Goal: Task Accomplishment & Management: Manage account settings

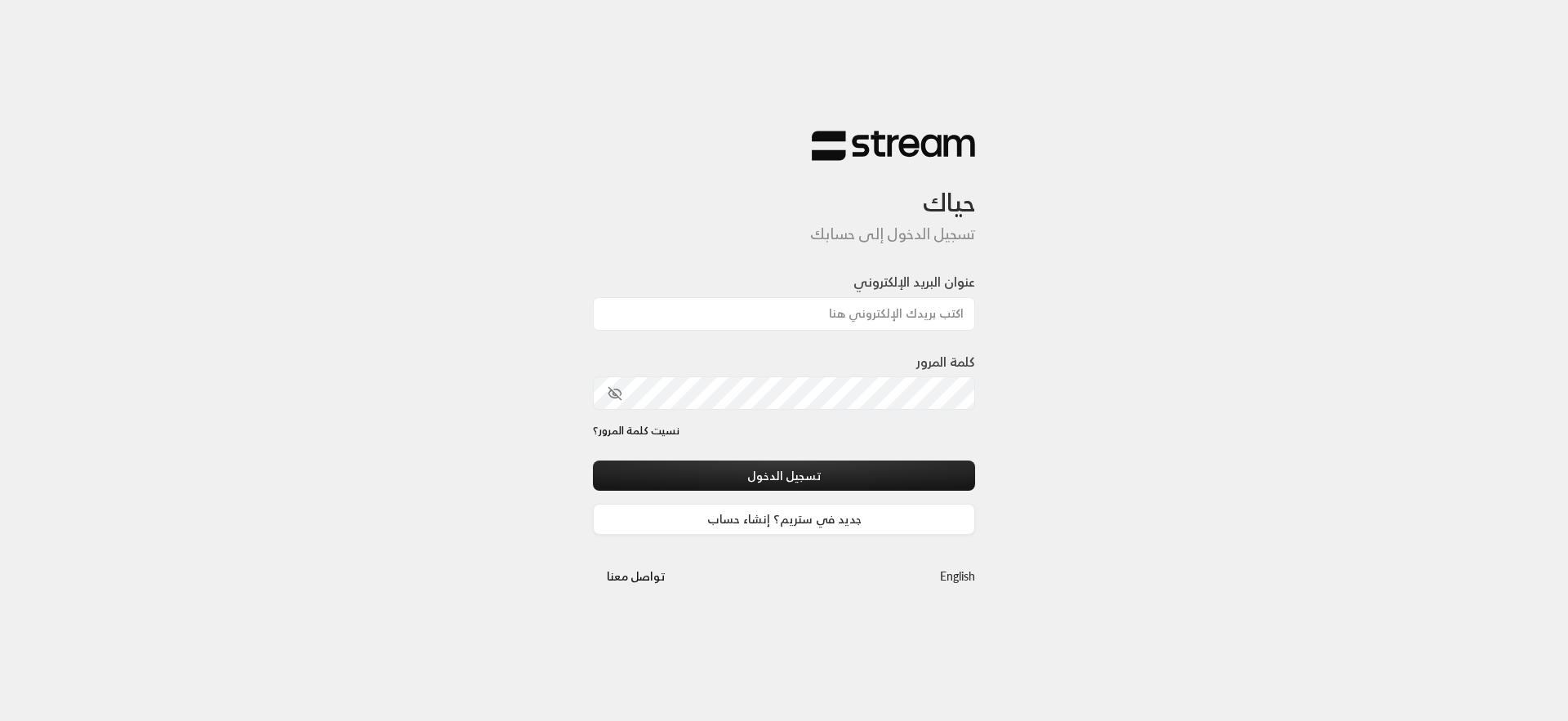
type input "[EMAIL_ADDRESS][DOMAIN_NAME]"
click at [807, 374] on div "كلمة المرور" at bounding box center [783, 380] width 382 height 58
click at [592, 461] on button "تسجيل الدخول" at bounding box center [783, 476] width 382 height 30
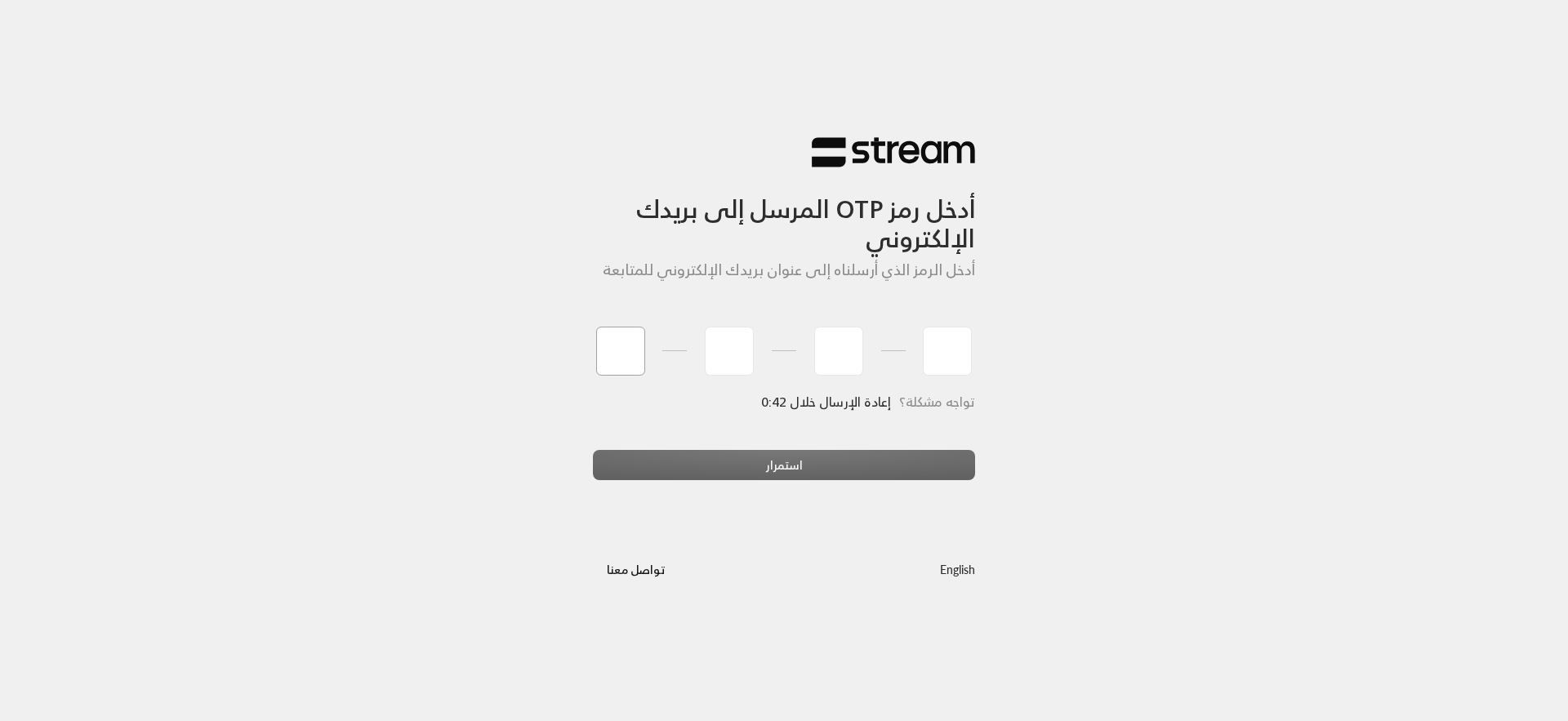
paste input "9"
type input "9"
type input "6"
type input "5"
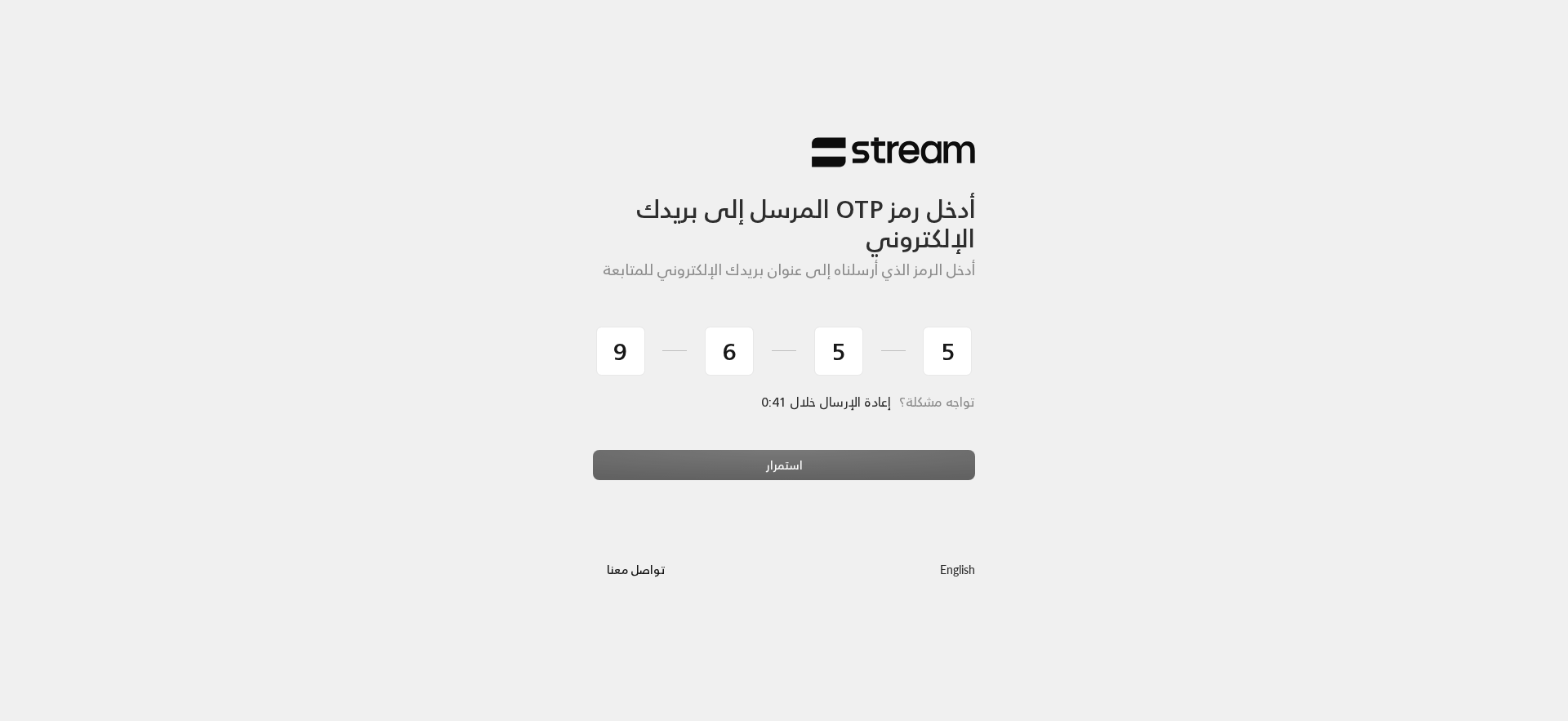
click at [678, 454] on div "استمرار" at bounding box center [783, 471] width 382 height 44
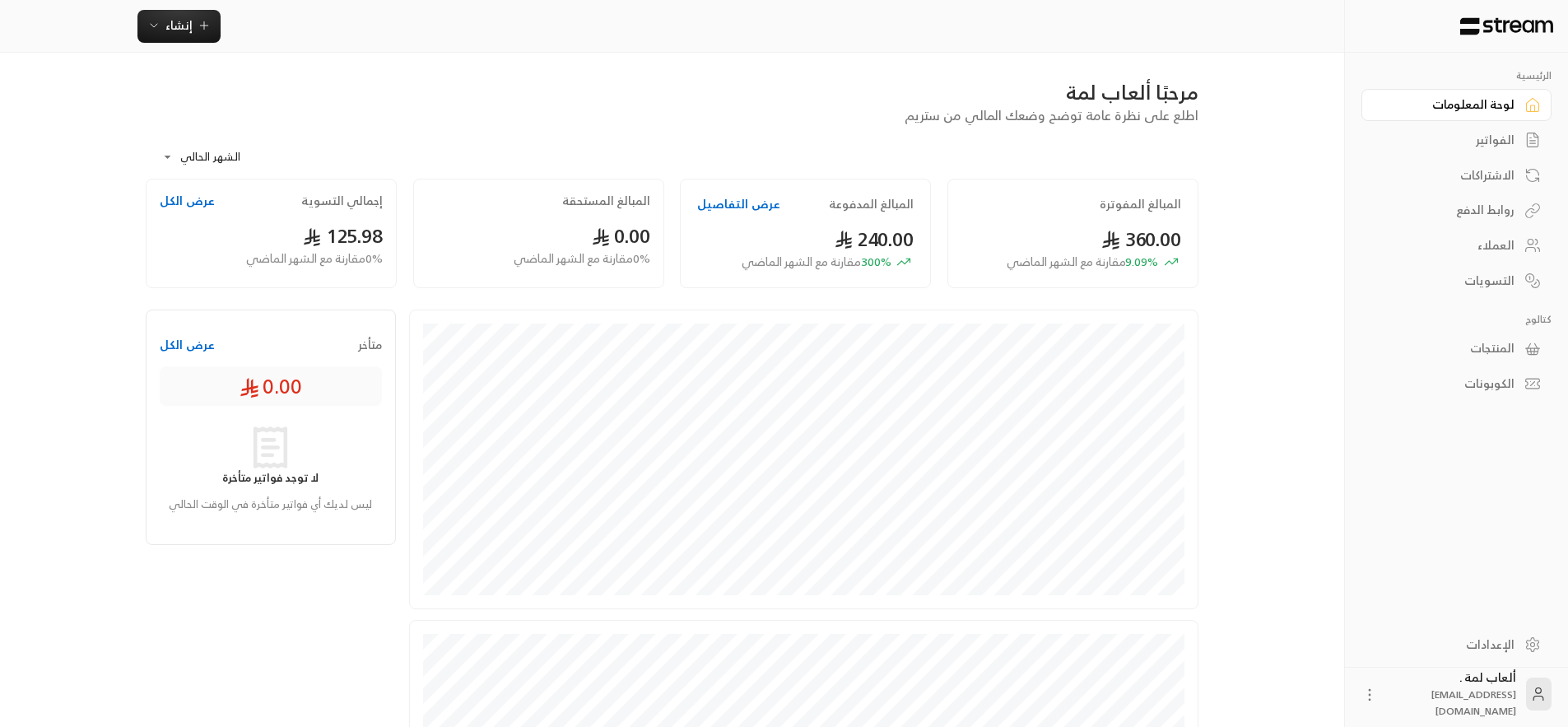
click at [1485, 146] on div "الفواتير" at bounding box center [1448, 140] width 133 height 16
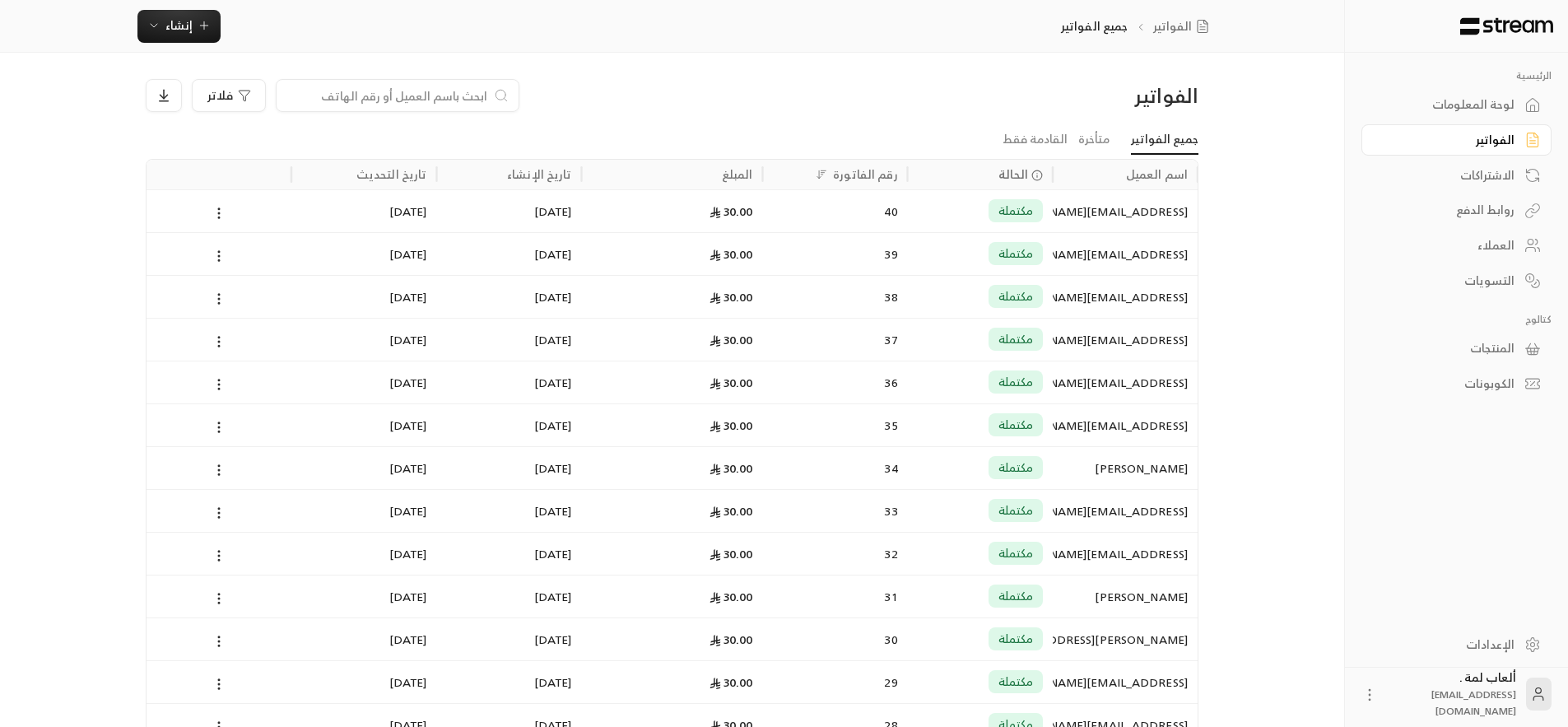
click at [788, 221] on div "40" at bounding box center [835, 211] width 125 height 42
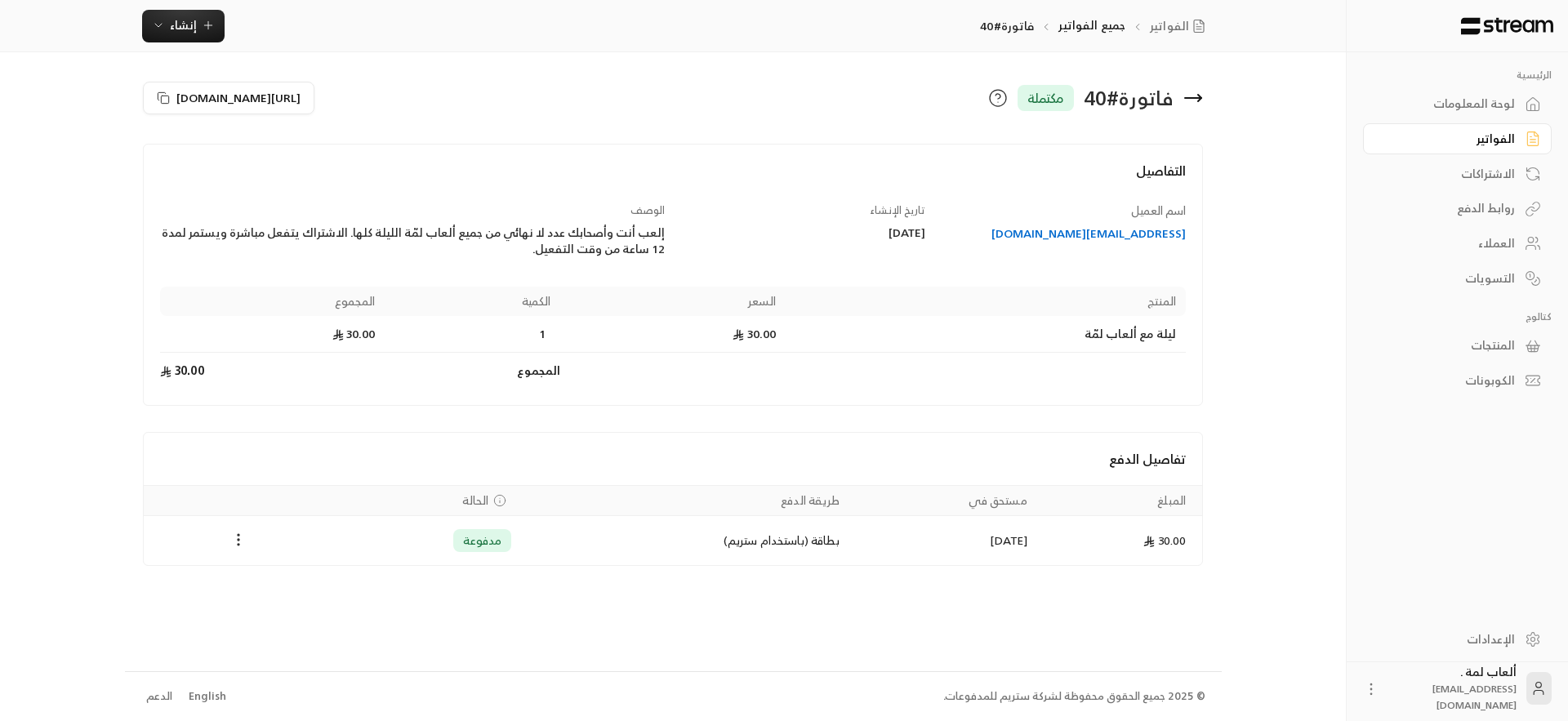
click at [1510, 106] on div "لوحة المعلومات" at bounding box center [1449, 104] width 132 height 16
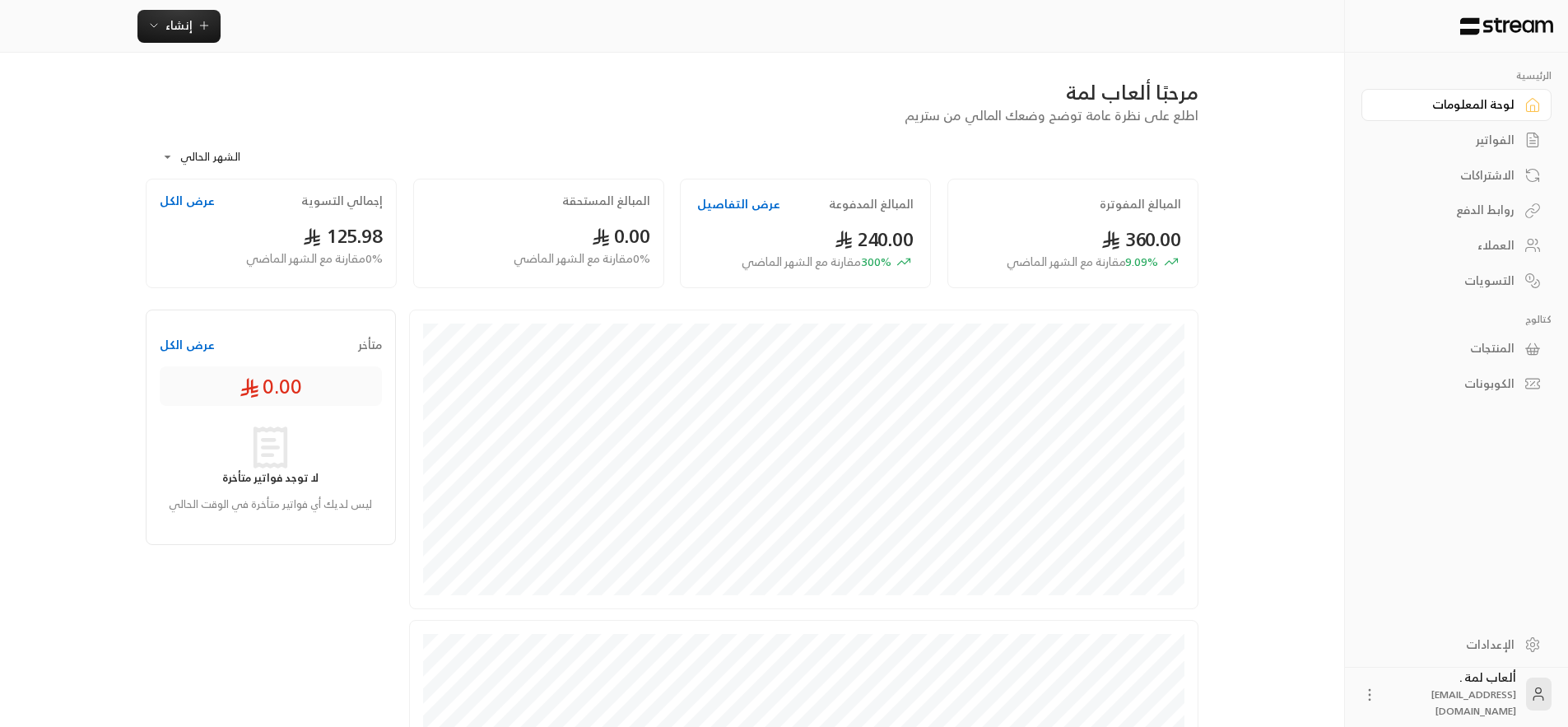
click at [1497, 139] on div "الفواتير" at bounding box center [1448, 140] width 133 height 16
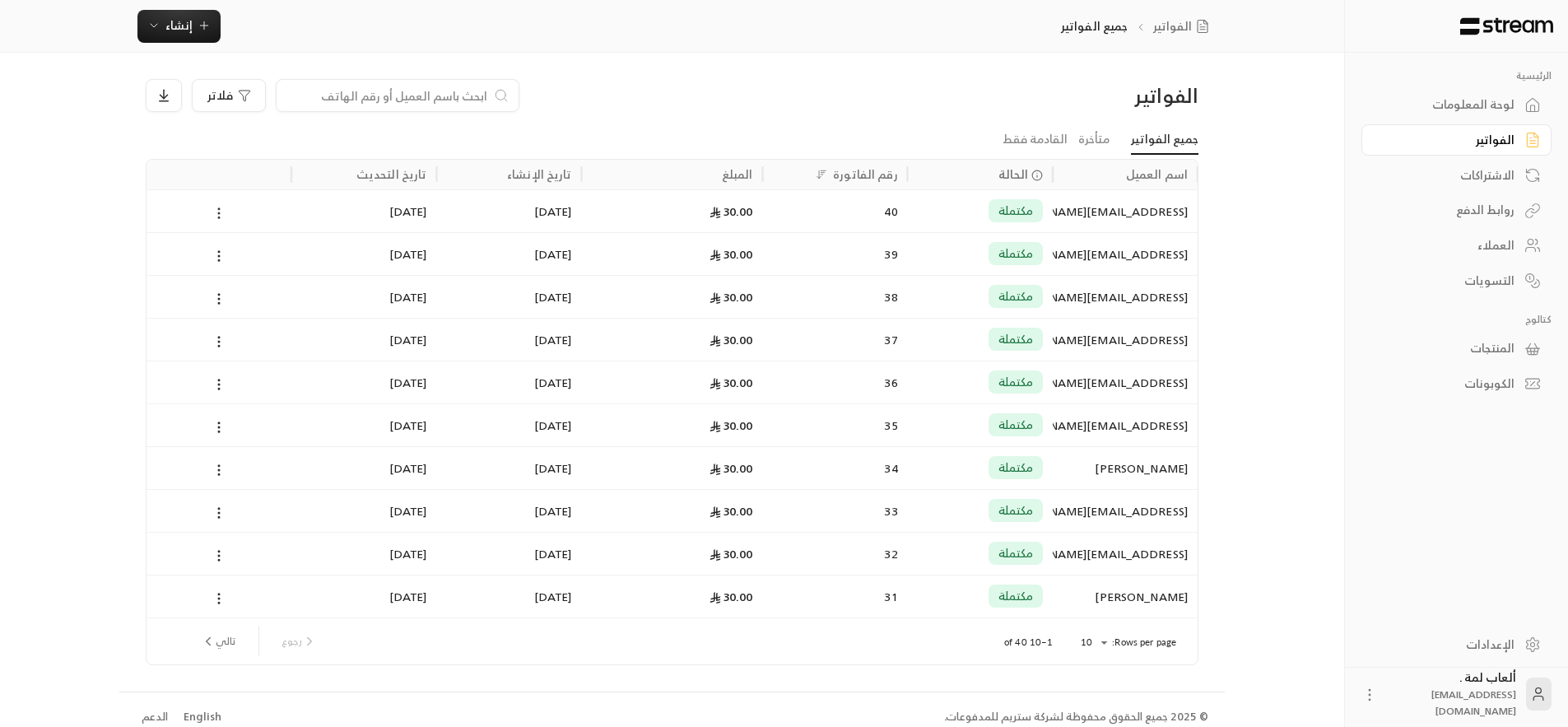
click at [222, 215] on icon at bounding box center [219, 213] width 14 height 14
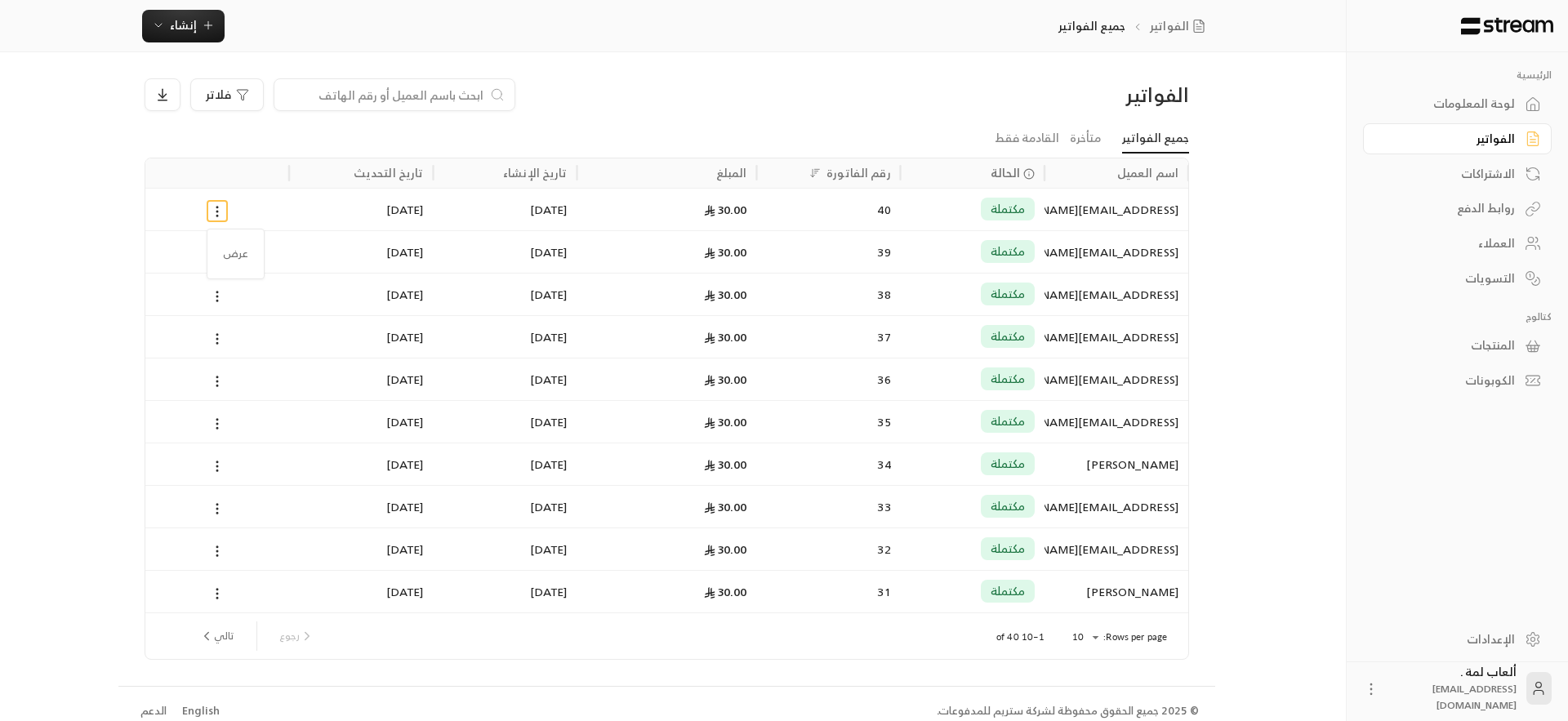
click at [280, 209] on div at bounding box center [784, 360] width 1568 height 721
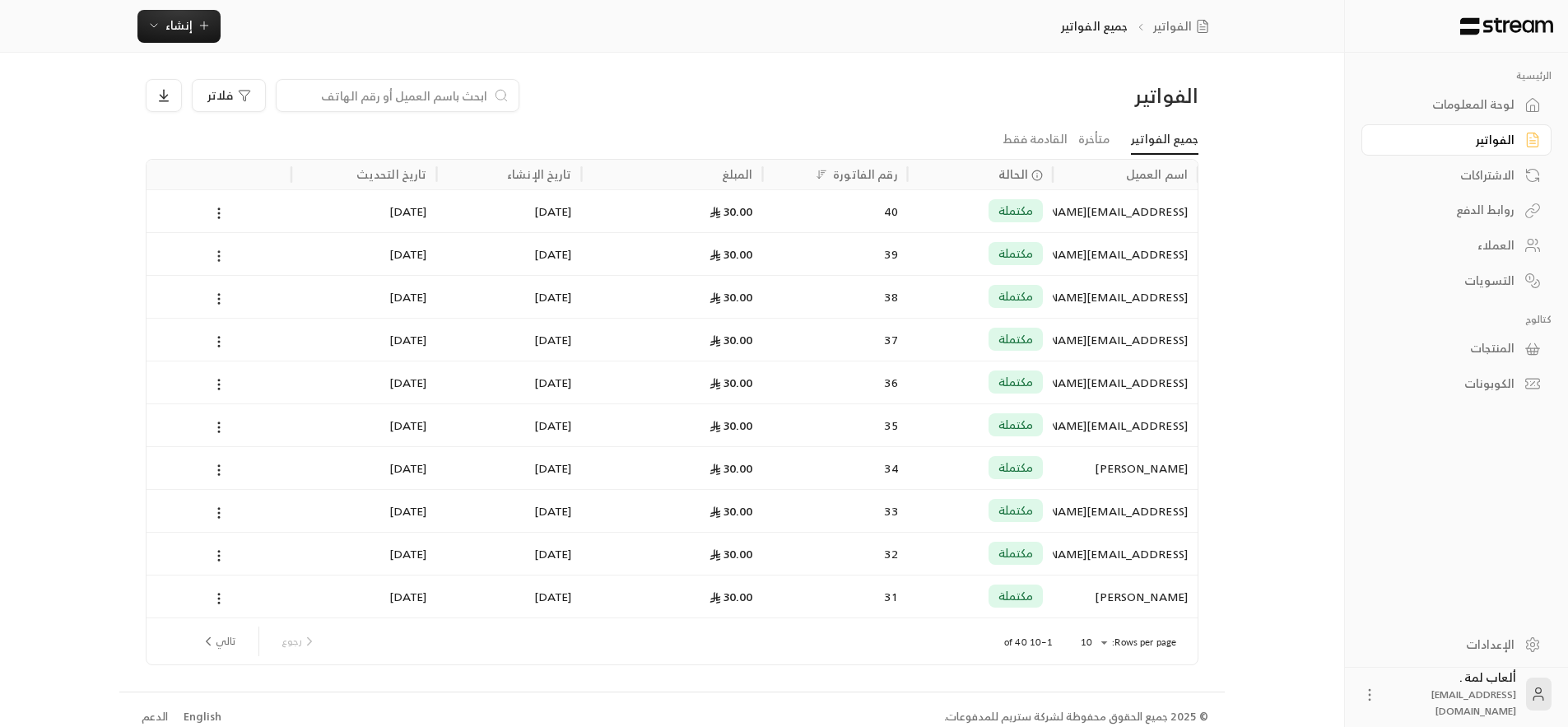
click at [213, 258] on icon at bounding box center [219, 256] width 14 height 14
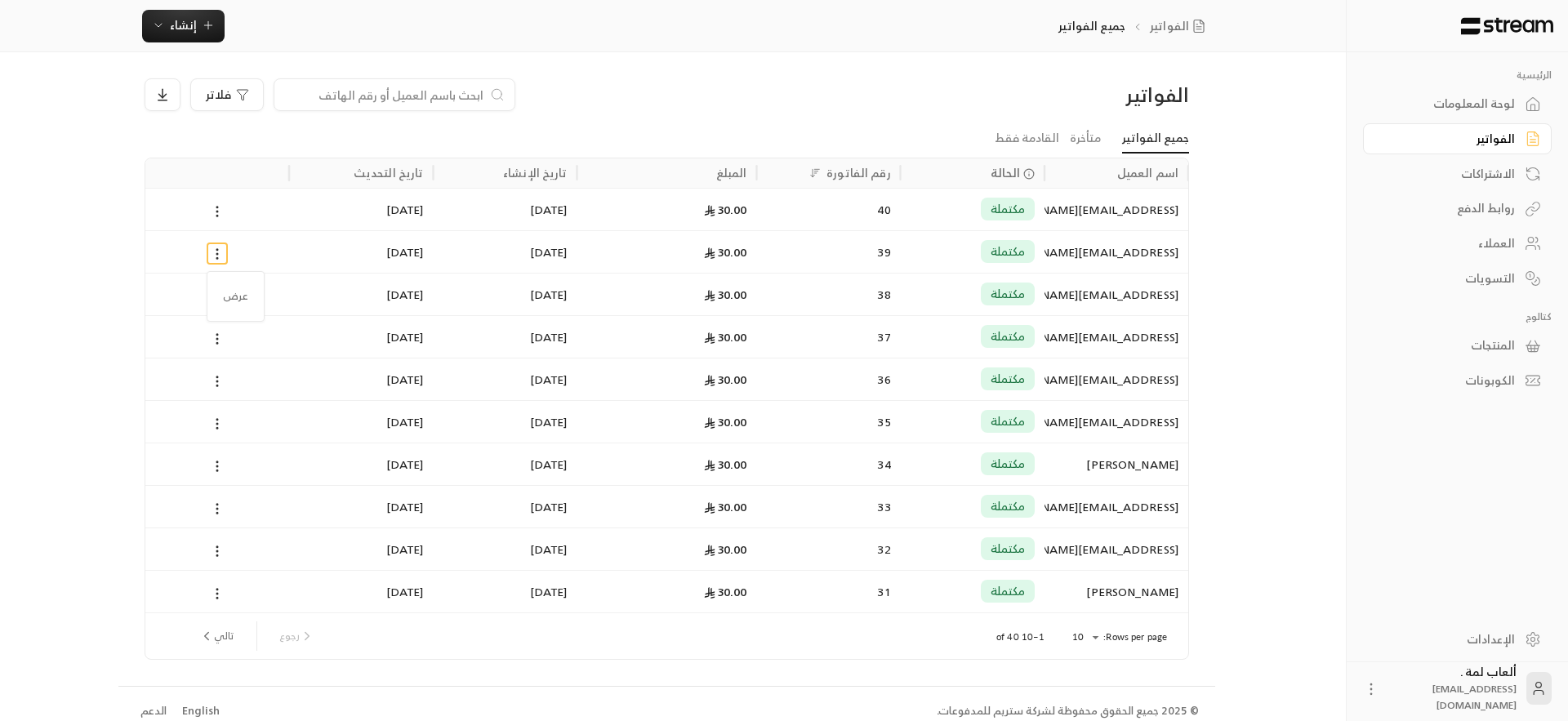
click at [292, 217] on div at bounding box center [784, 360] width 1568 height 721
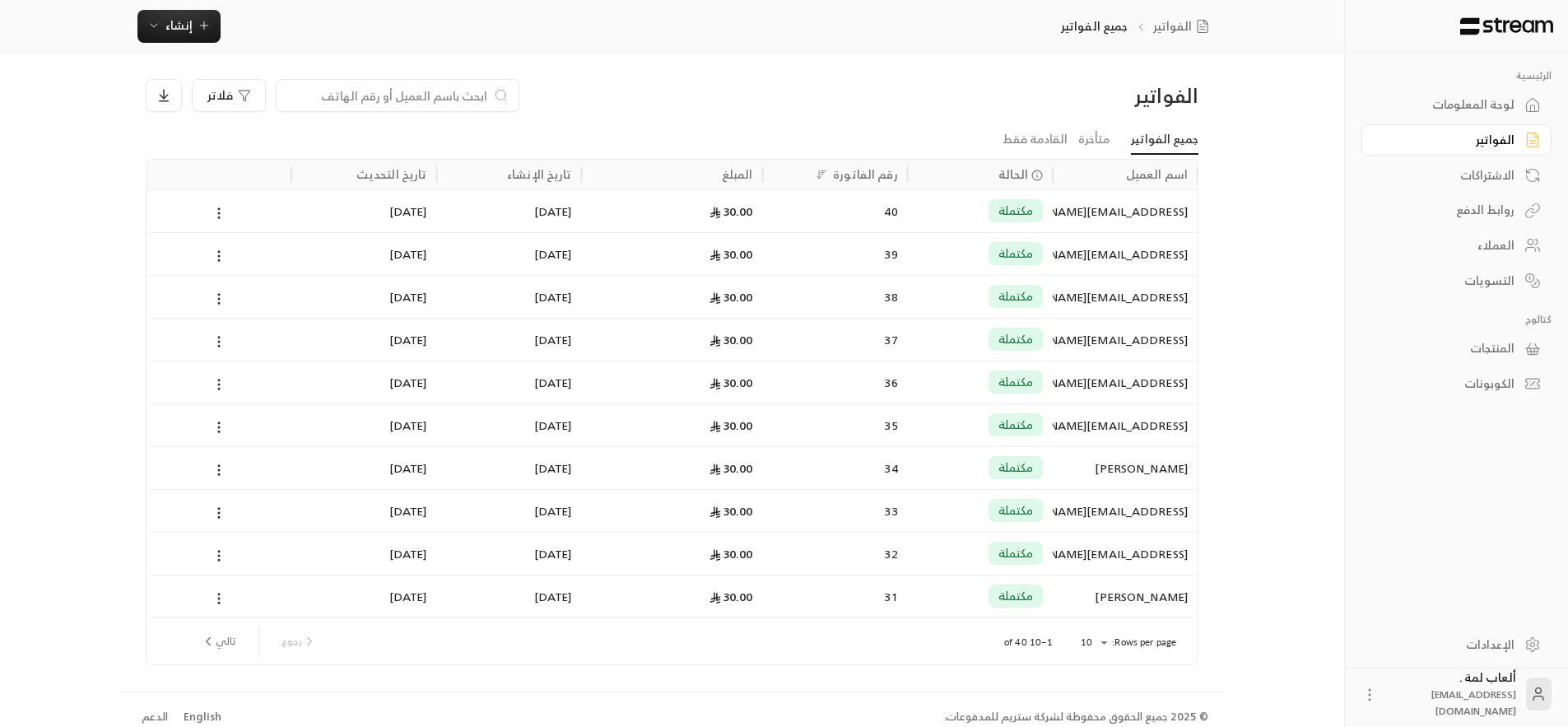
click at [361, 211] on div "[DATE]" at bounding box center [364, 211] width 125 height 42
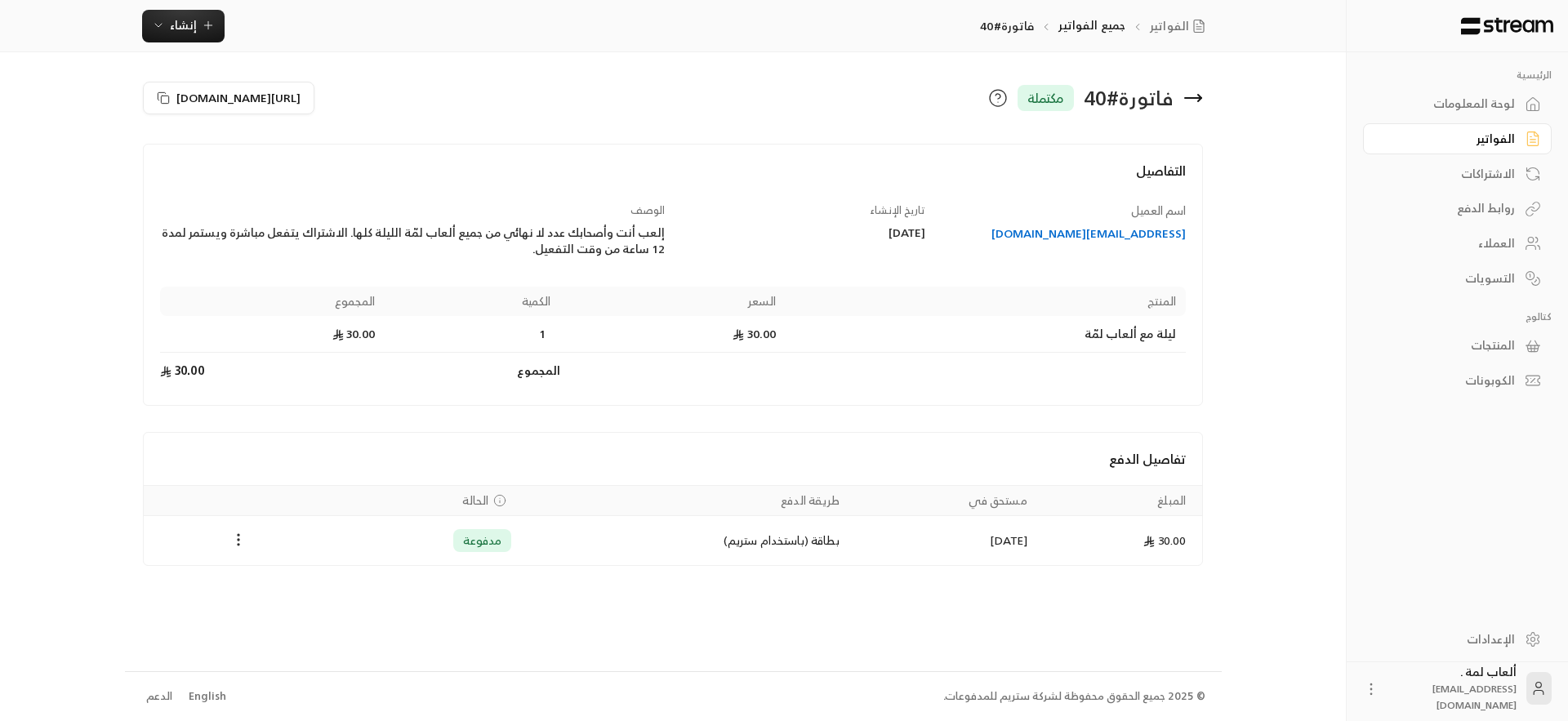
click at [226, 543] on div "Payments" at bounding box center [239, 540] width 171 height 20
click at [229, 537] on button "Payments" at bounding box center [239, 540] width 20 height 20
click at [276, 606] on li "استرداد" at bounding box center [278, 611] width 83 height 30
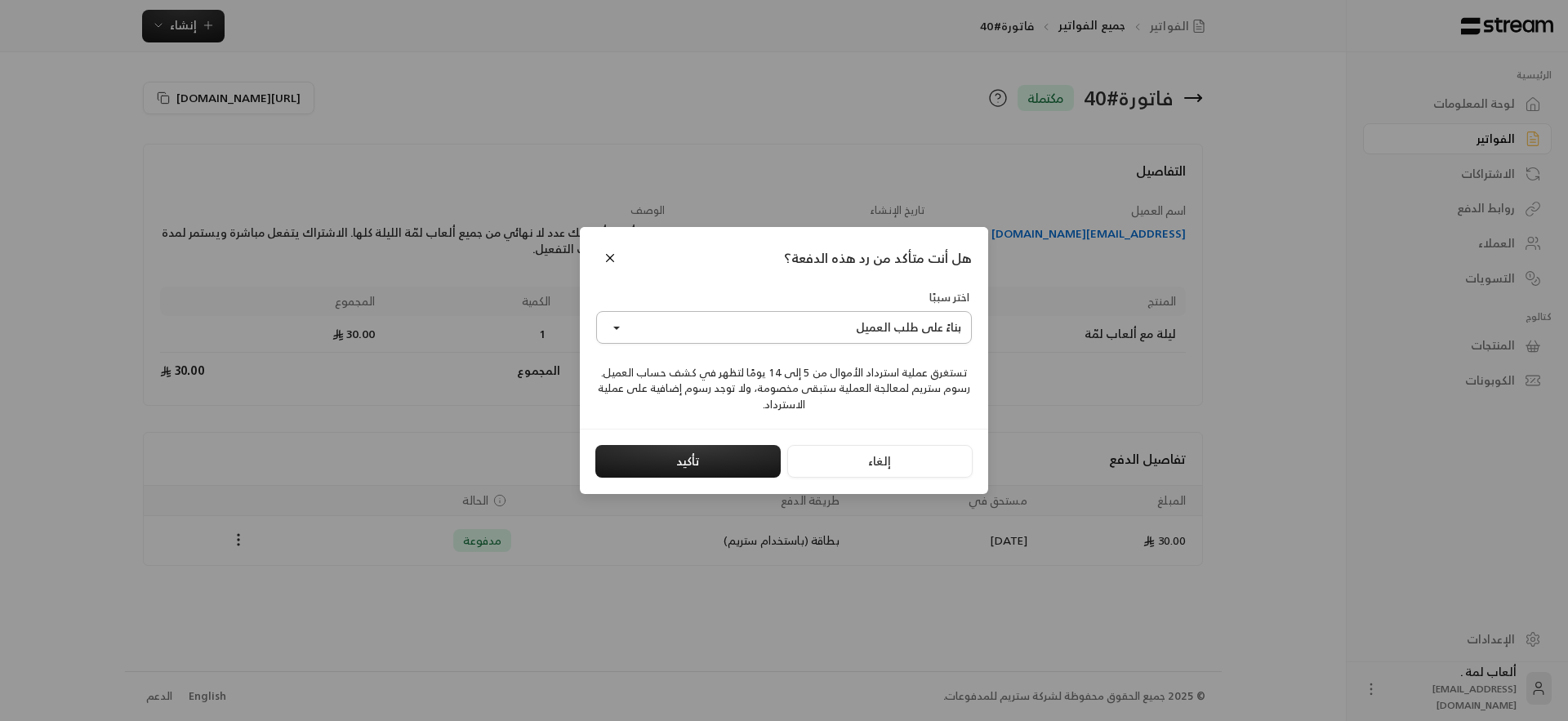
click at [780, 314] on button "بناءً على طلب العميل" at bounding box center [784, 327] width 376 height 33
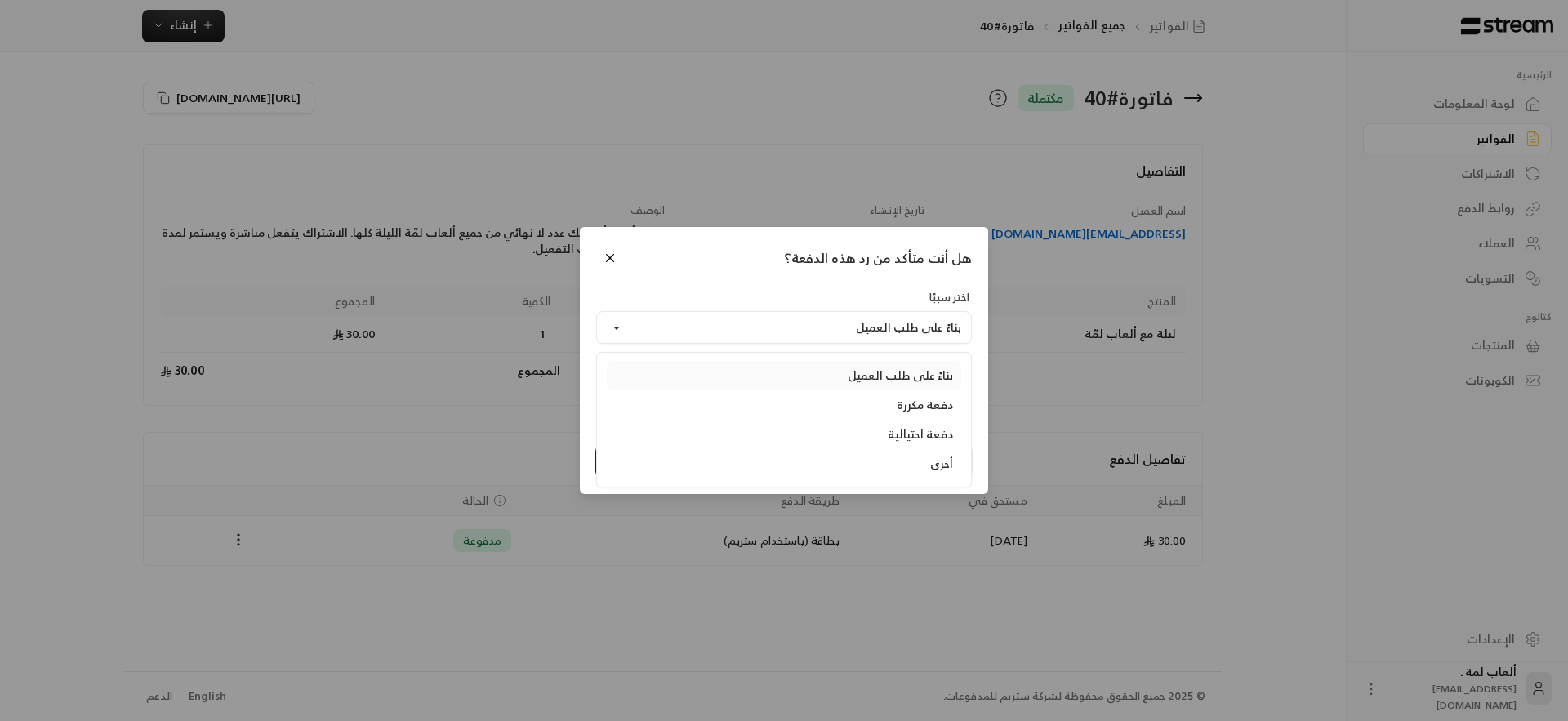
click at [825, 374] on div "بناءً على طلب العميل" at bounding box center [784, 376] width 338 height 16
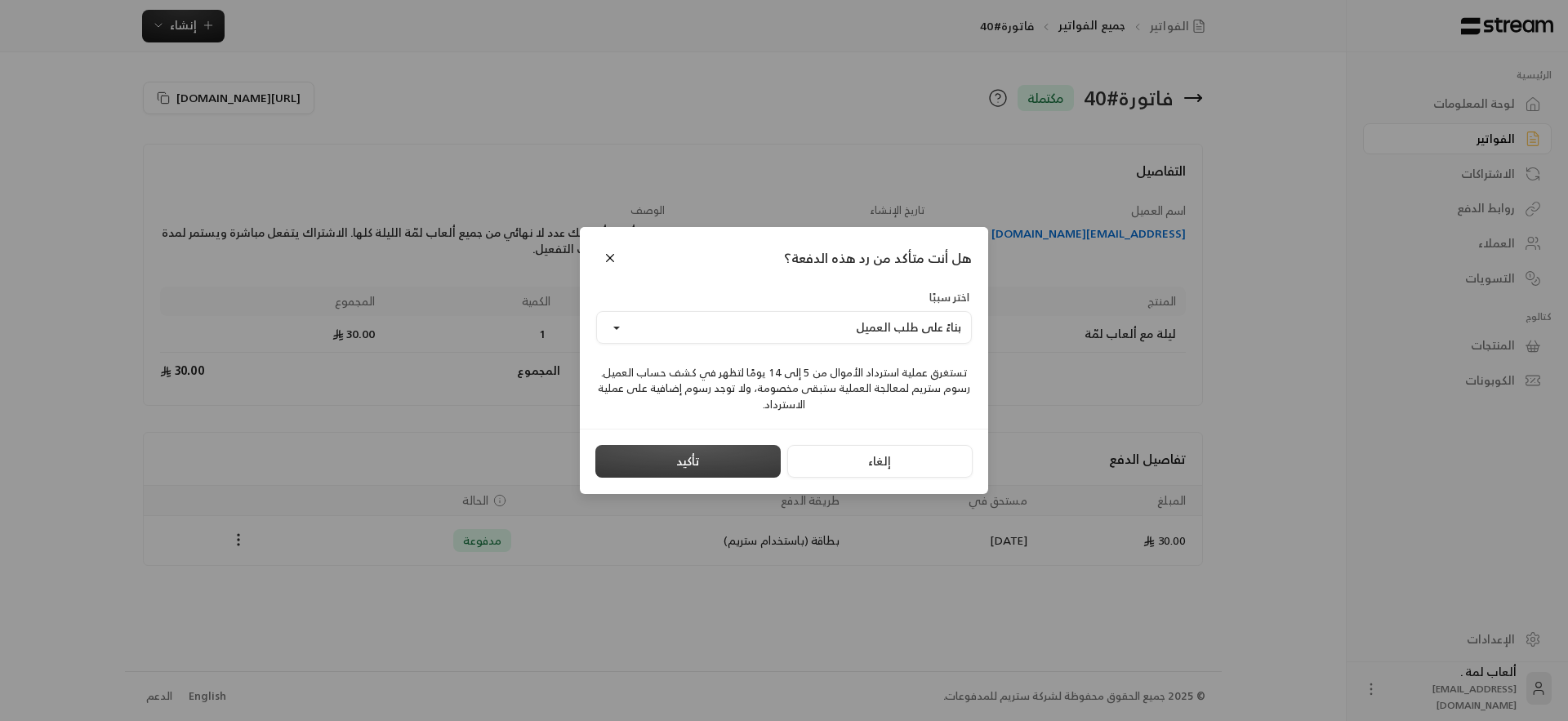
click at [723, 475] on button "تأكيد" at bounding box center [687, 461] width 185 height 33
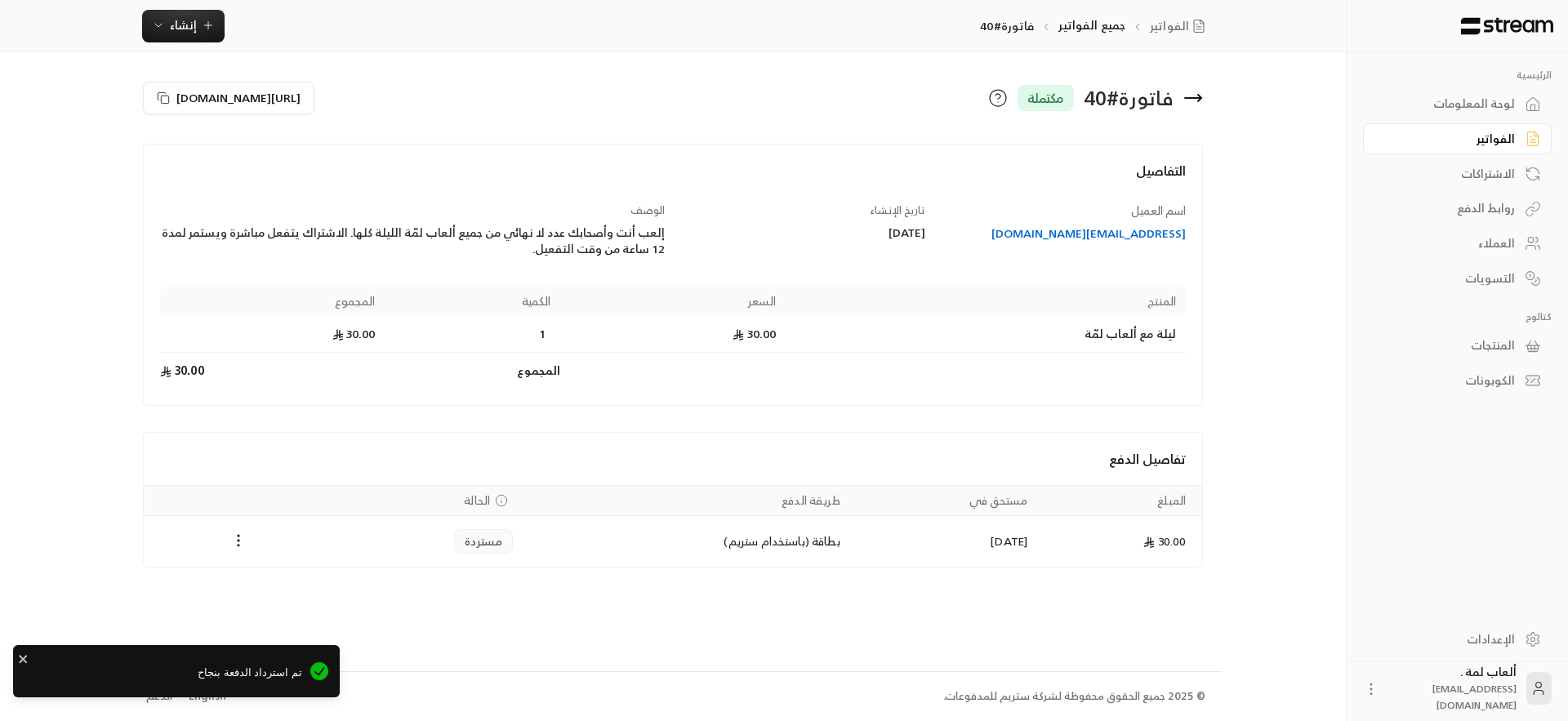
click at [1492, 99] on div "لوحة المعلومات" at bounding box center [1449, 104] width 132 height 16
